Goal: Transaction & Acquisition: Purchase product/service

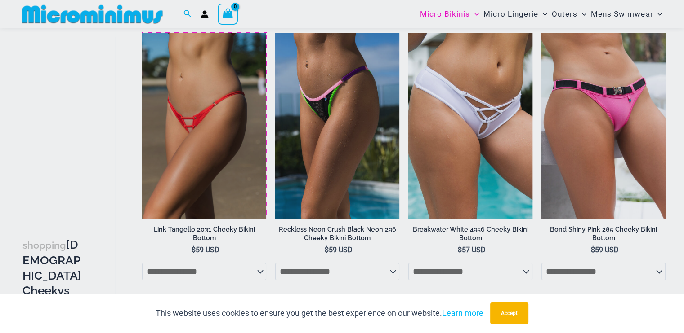
scroll to position [67, 0]
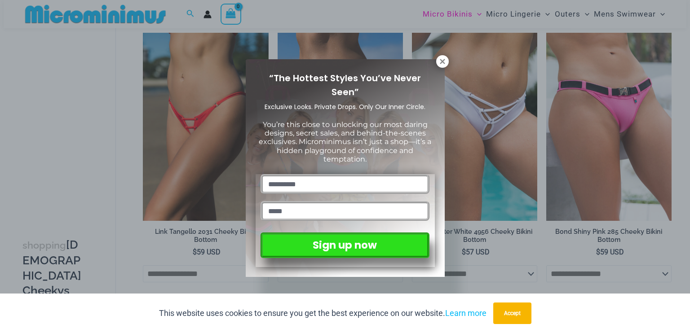
click at [444, 54] on div "“The Hottest Styles You’ve Never Seen” Exclusive Looks. Private Drops. Only Our…" at bounding box center [345, 166] width 690 height 333
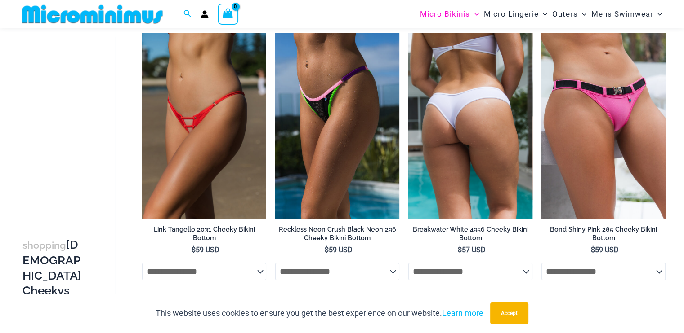
click at [442, 59] on img at bounding box center [470, 126] width 124 height 186
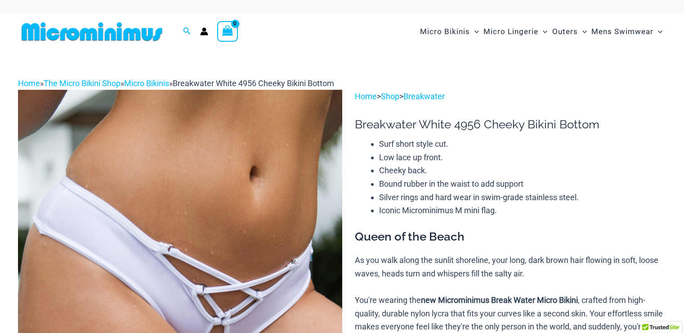
click at [71, 34] on img at bounding box center [92, 32] width 148 height 20
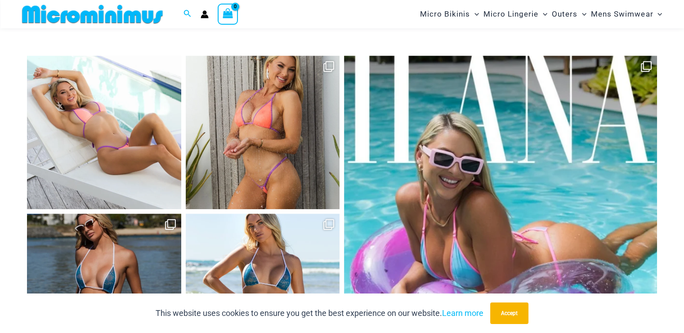
scroll to position [3887, 0]
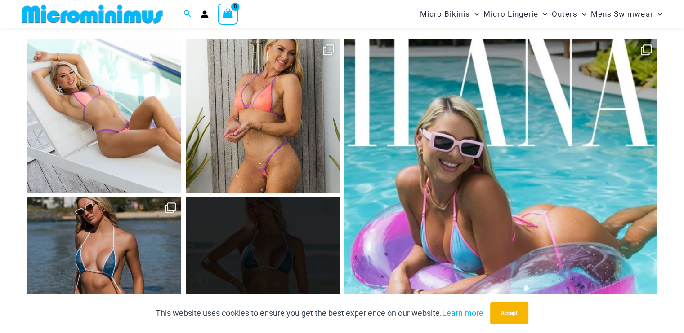
drag, startPoint x: 258, startPoint y: 266, endPoint x: 546, endPoint y: 3, distance: 389.7
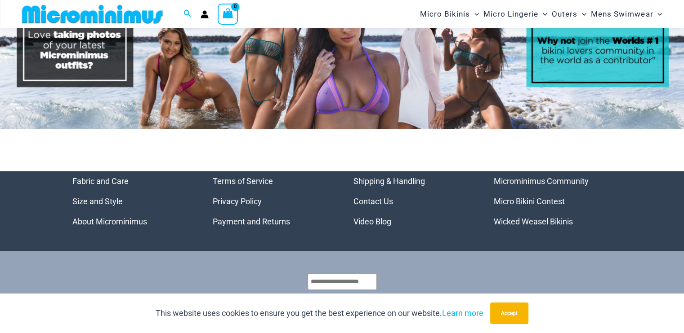
scroll to position [4328, 0]
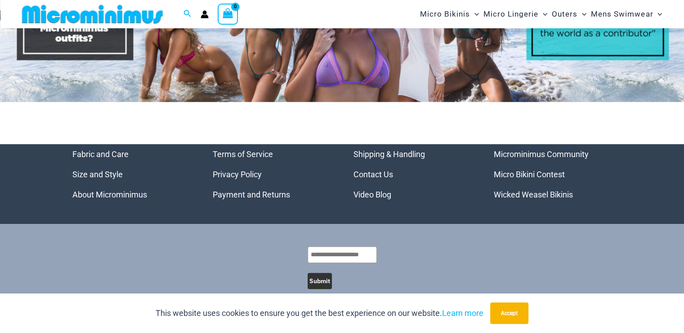
click at [552, 190] on link "Wicked Weasel Bikinis" at bounding box center [532, 194] width 79 height 9
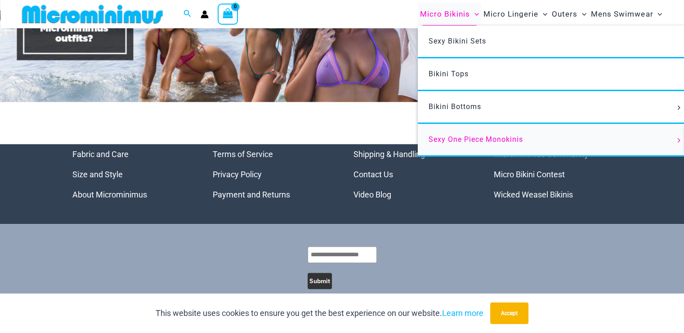
click at [449, 133] on link "Sexy One Piece Monokinis" at bounding box center [551, 140] width 267 height 33
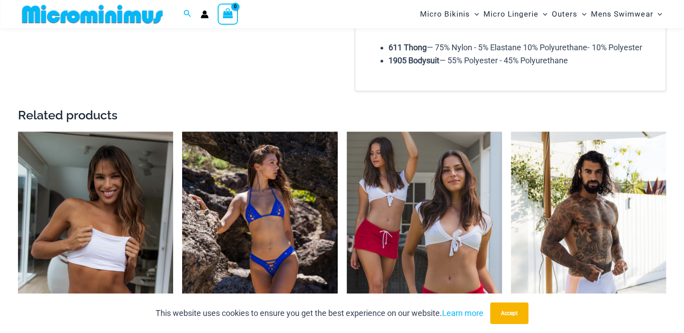
scroll to position [1190, 0]
